Goal: Information Seeking & Learning: Learn about a topic

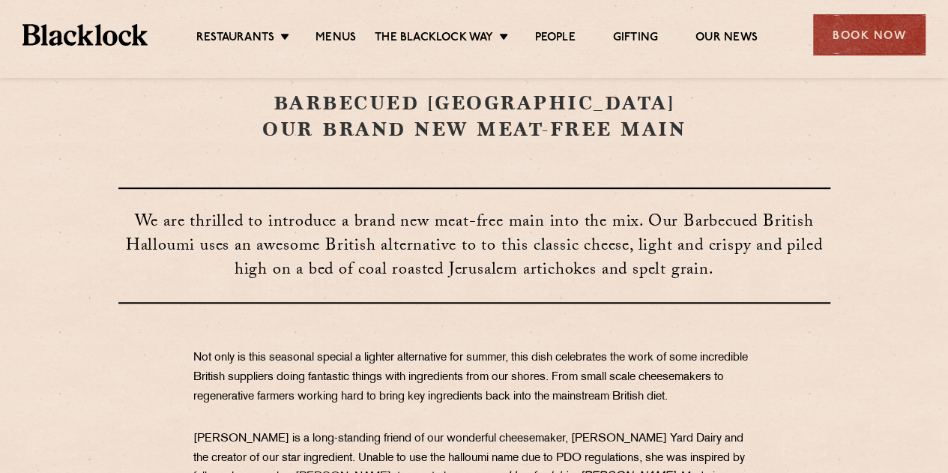
scroll to position [450, 0]
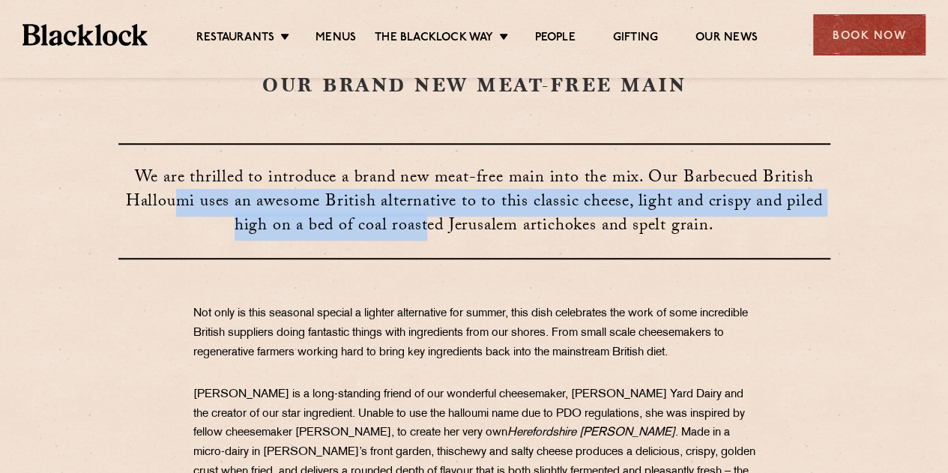
drag, startPoint x: 175, startPoint y: 196, endPoint x: 427, endPoint y: 235, distance: 255.5
click at [427, 235] on span "We are thrilled to introduce a brand new meat-free main into the mix. Our Barbe…" at bounding box center [474, 203] width 696 height 76
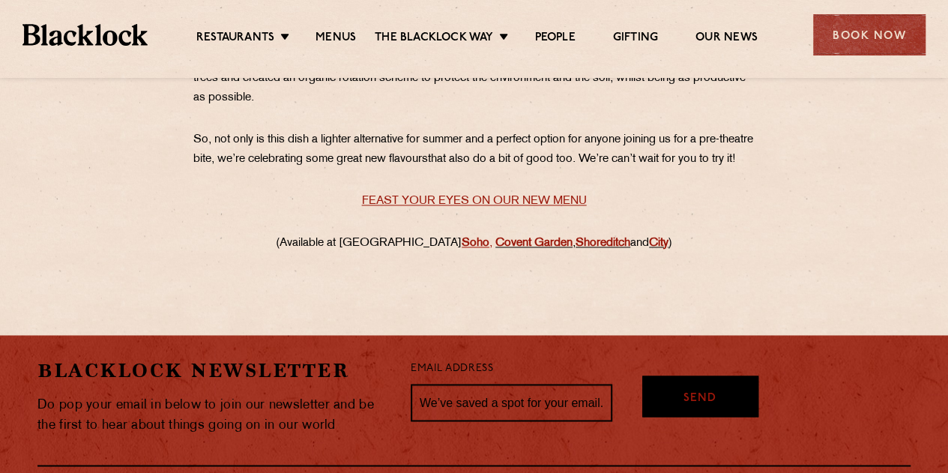
scroll to position [1049, 0]
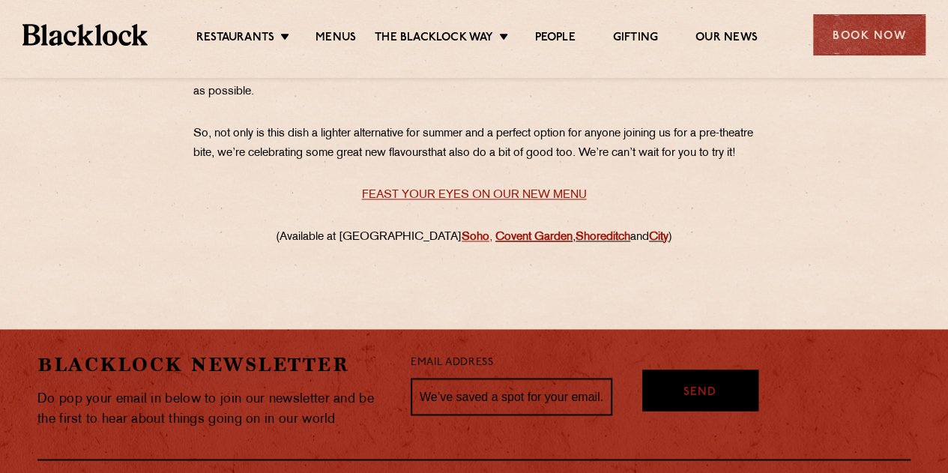
drag, startPoint x: 458, startPoint y: 276, endPoint x: 456, endPoint y: 257, distance: 18.9
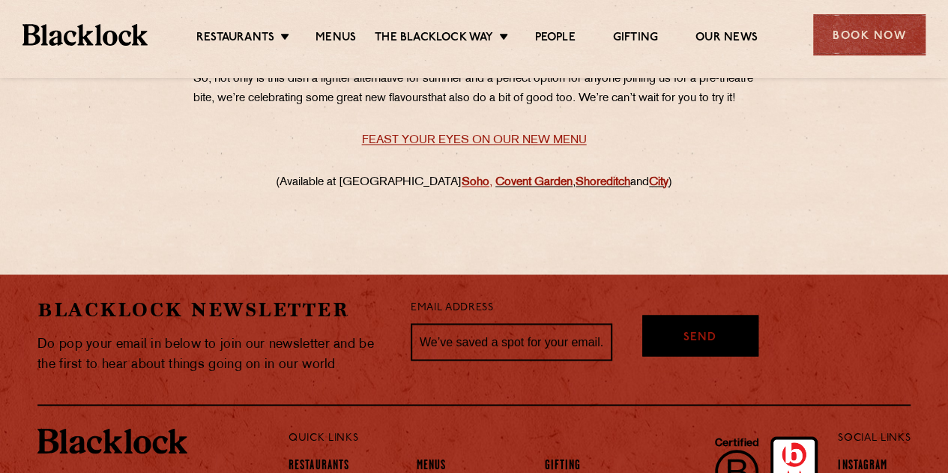
scroll to position [1199, 0]
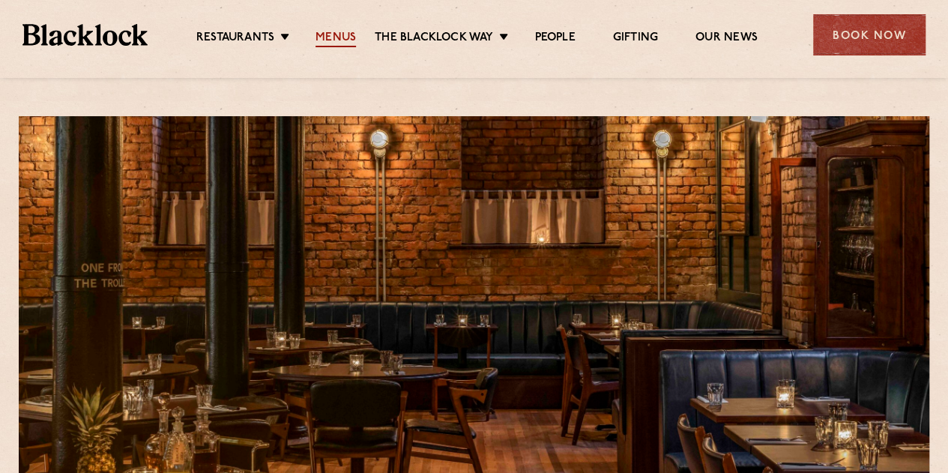
click at [340, 34] on link "Menus" at bounding box center [335, 39] width 40 height 16
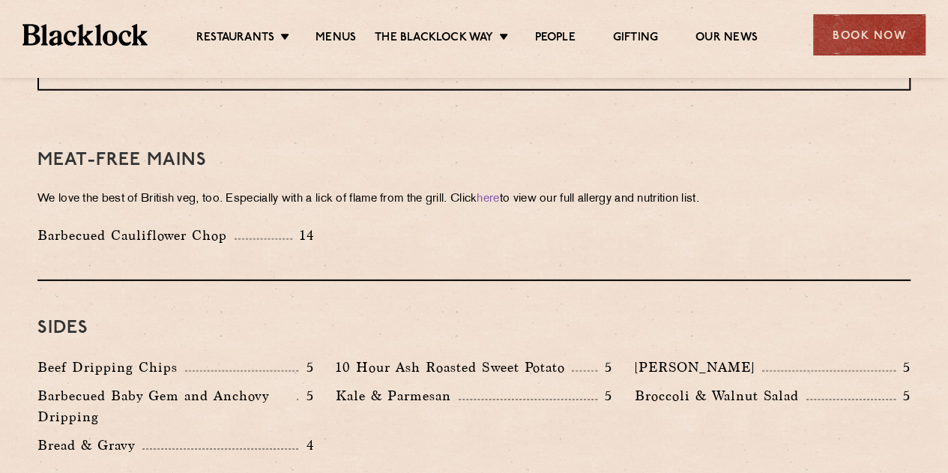
scroll to position [2098, 0]
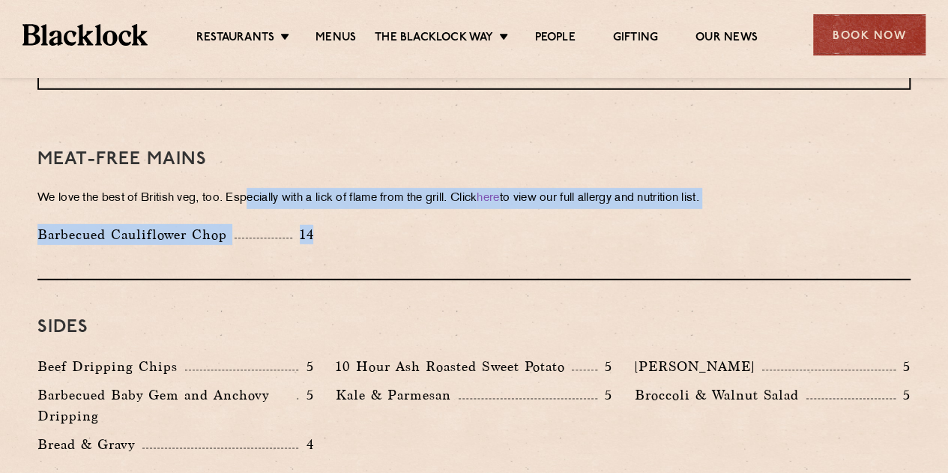
drag, startPoint x: 382, startPoint y: 182, endPoint x: 251, endPoint y: 163, distance: 132.6
click at [251, 163] on div "Meat-Free mains We love the best of British veg, too. Especially with a lick of…" at bounding box center [473, 196] width 873 height 168
click at [251, 188] on p "We love the best of British veg, too. Especially with a lick of flame from the …" at bounding box center [473, 198] width 873 height 21
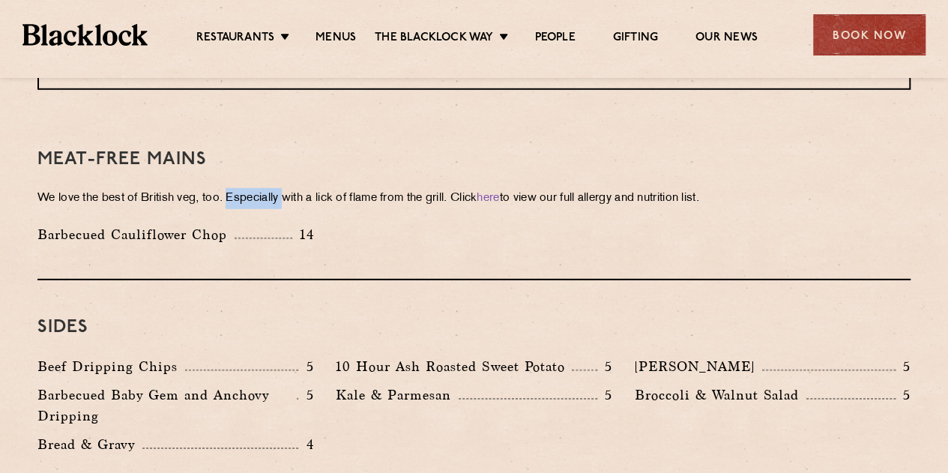
click at [251, 188] on p "We love the best of British veg, too. Especially with a lick of flame from the …" at bounding box center [473, 198] width 873 height 21
click at [590, 280] on div "Sides Beef Dripping Chips 5 10 Hour Ash Roasted Sweet Potato 5 Autumn Slaw 5 Ba…" at bounding box center [473, 385] width 873 height 210
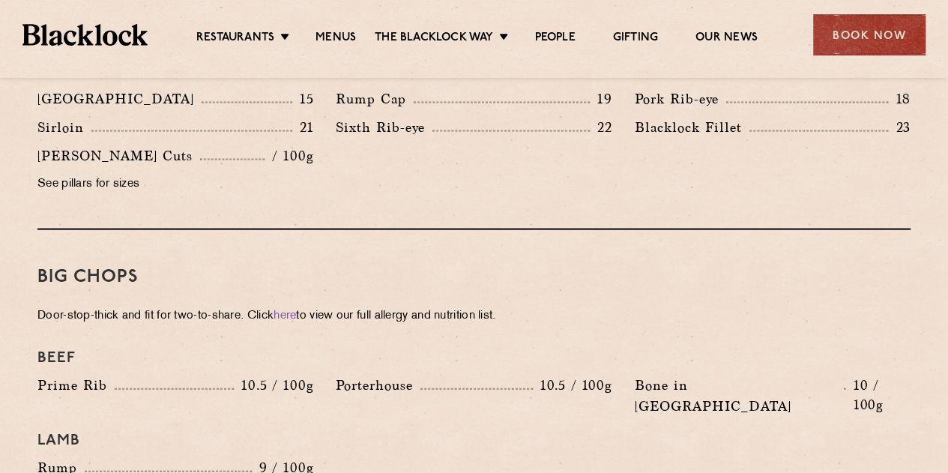
scroll to position [1708, 0]
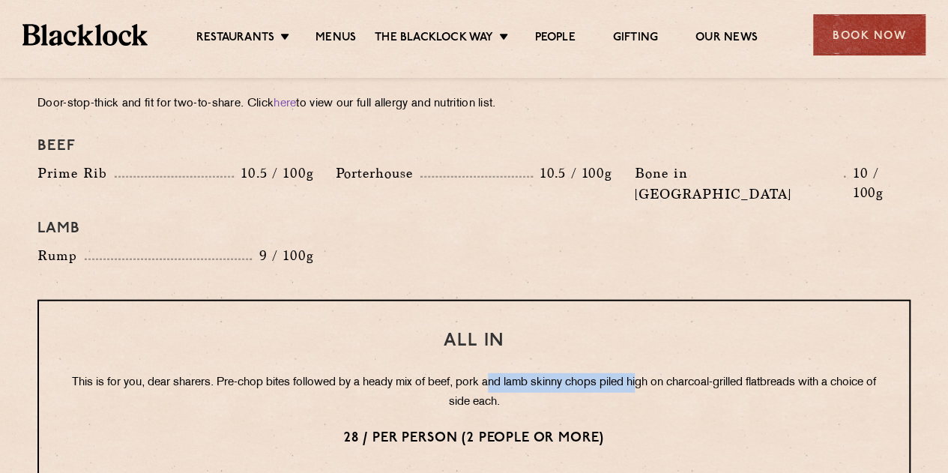
drag, startPoint x: 509, startPoint y: 315, endPoint x: 664, endPoint y: 309, distance: 154.4
click at [664, 312] on div "All In This is for you, dear sharers. Pre-chop bites followed by a heady mix of…" at bounding box center [473, 390] width 873 height 180
click at [661, 310] on div "All In This is for you, dear sharers. Pre-chop bites followed by a heady mix of…" at bounding box center [473, 390] width 873 height 180
click at [559, 373] on p "This is for you, dear sharers. Pre-chop bites followed by a heady mix of beef, …" at bounding box center [474, 392] width 810 height 39
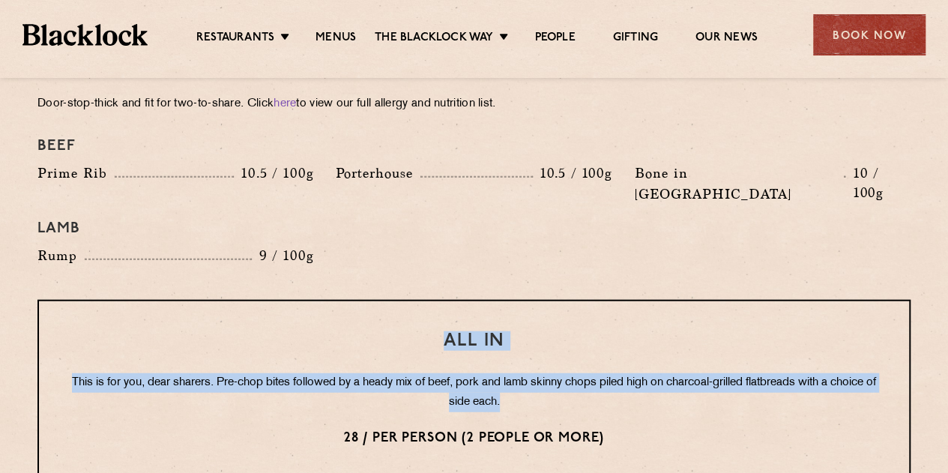
drag, startPoint x: 503, startPoint y: 348, endPoint x: 384, endPoint y: 266, distance: 144.9
click at [384, 300] on div "All In This is for you, dear sharers. Pre-chop bites followed by a heady mix of…" at bounding box center [473, 390] width 873 height 180
click at [421, 300] on div "All In This is for you, dear sharers. Pre-chop bites followed by a heady mix of…" at bounding box center [473, 390] width 873 height 180
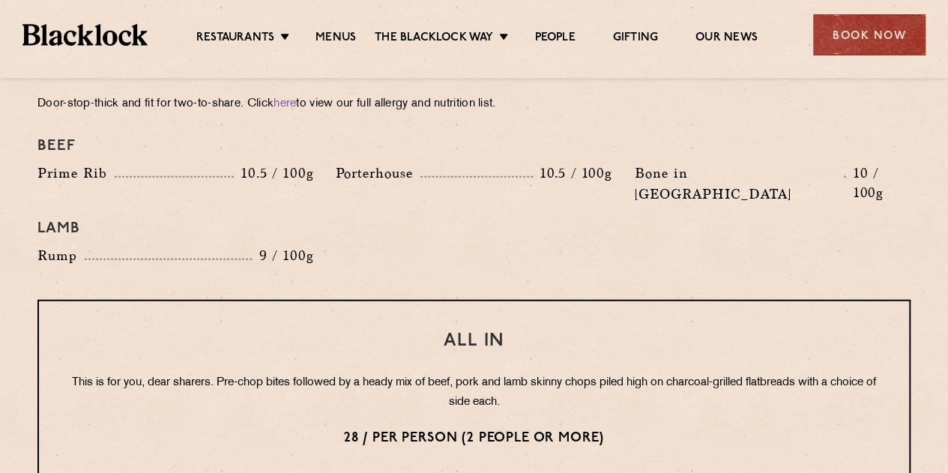
click at [659, 429] on p "28 / per person (2 people or more)" at bounding box center [474, 438] width 810 height 19
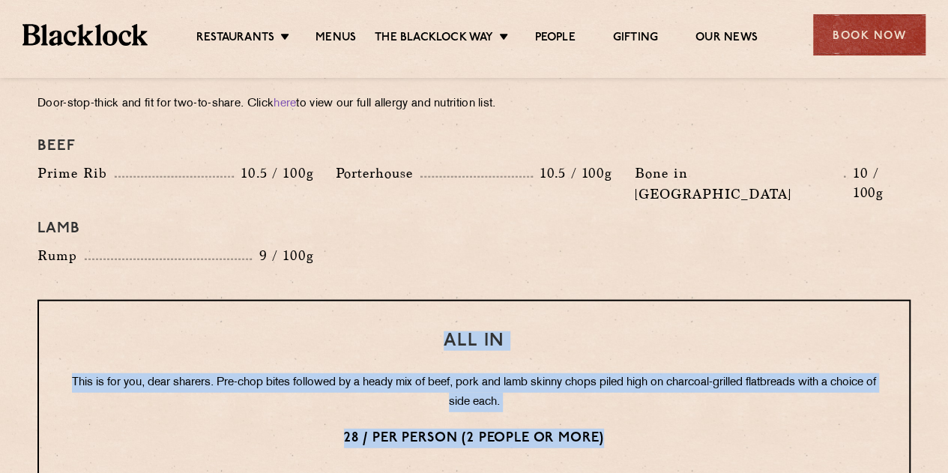
drag, startPoint x: 638, startPoint y: 388, endPoint x: 357, endPoint y: 273, distance: 304.4
click at [344, 300] on div "All In This is for you, dear sharers. Pre-chop bites followed by a heady mix of…" at bounding box center [473, 390] width 873 height 180
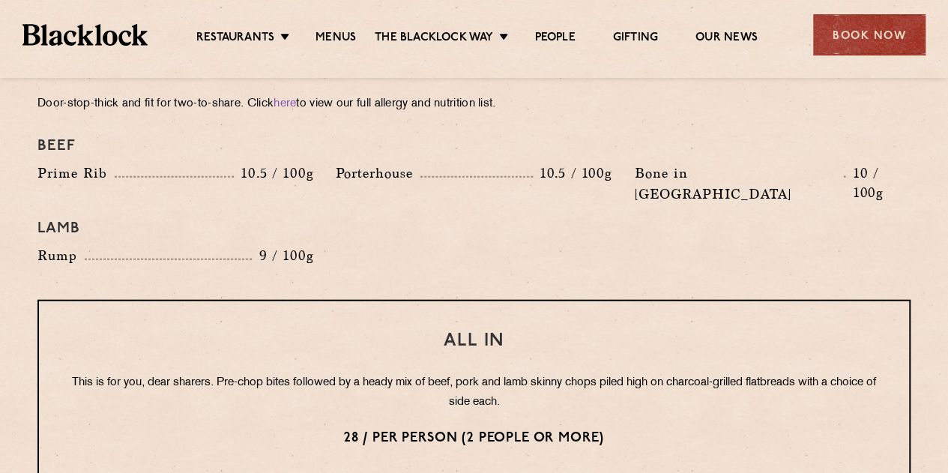
click at [419, 212] on div "Lamb" at bounding box center [473, 228] width 895 height 33
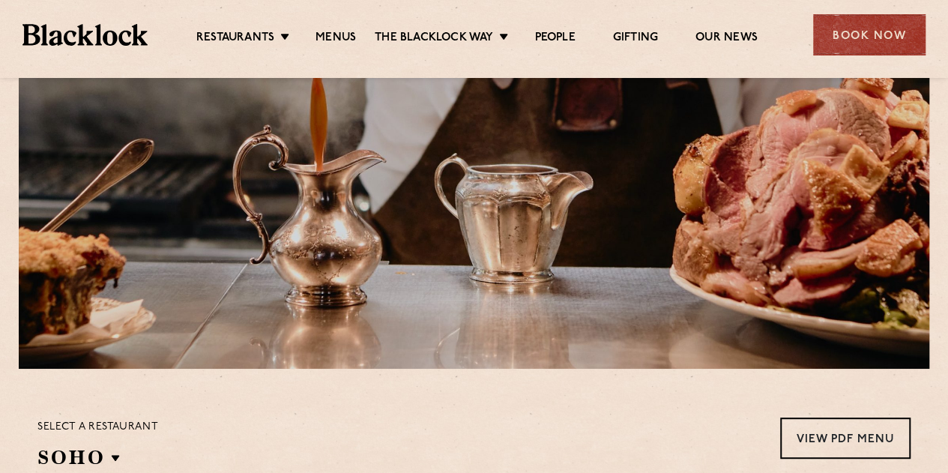
scroll to position [0, 0]
